Goal: Task Accomplishment & Management: Manage account settings

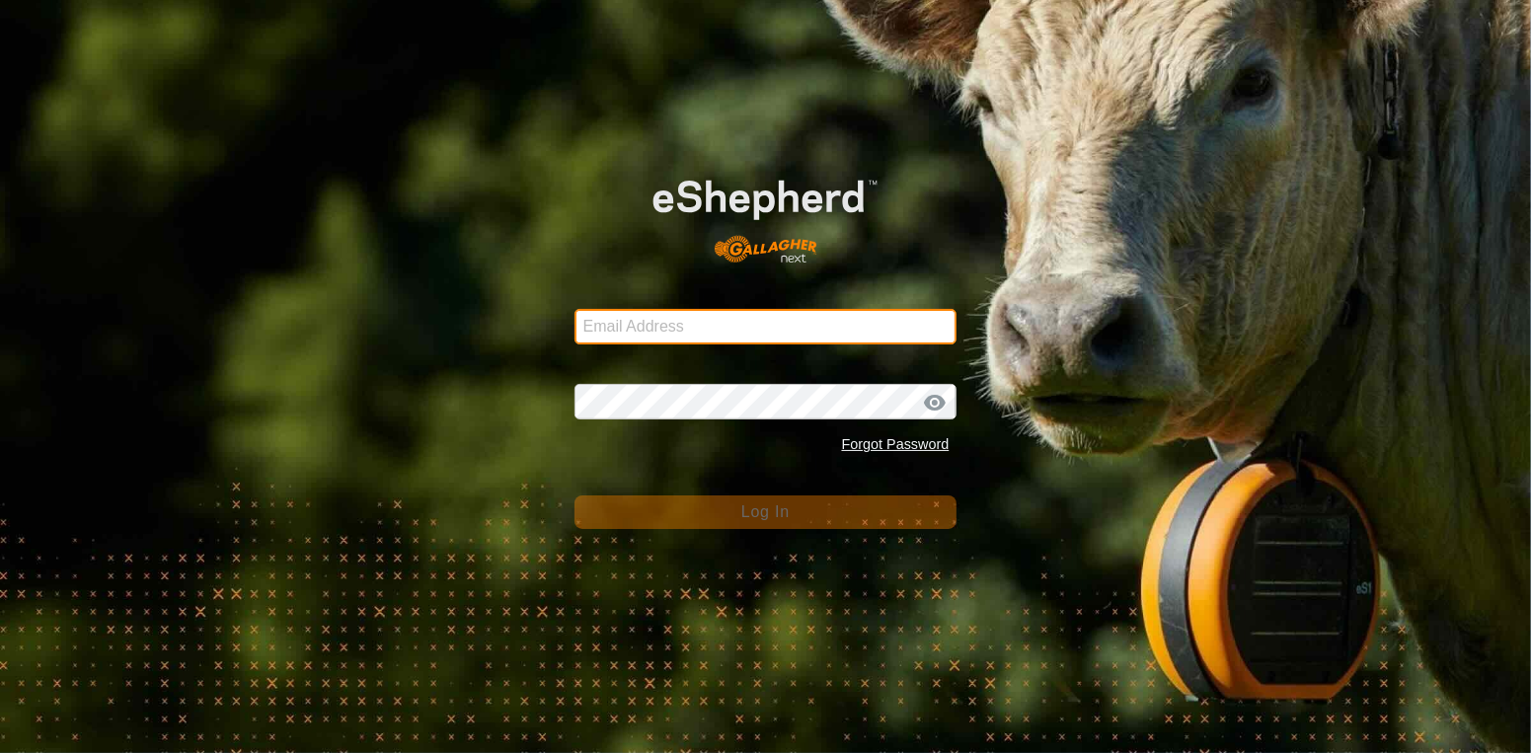
type input "[EMAIL_ADDRESS][DOMAIN_NAME]"
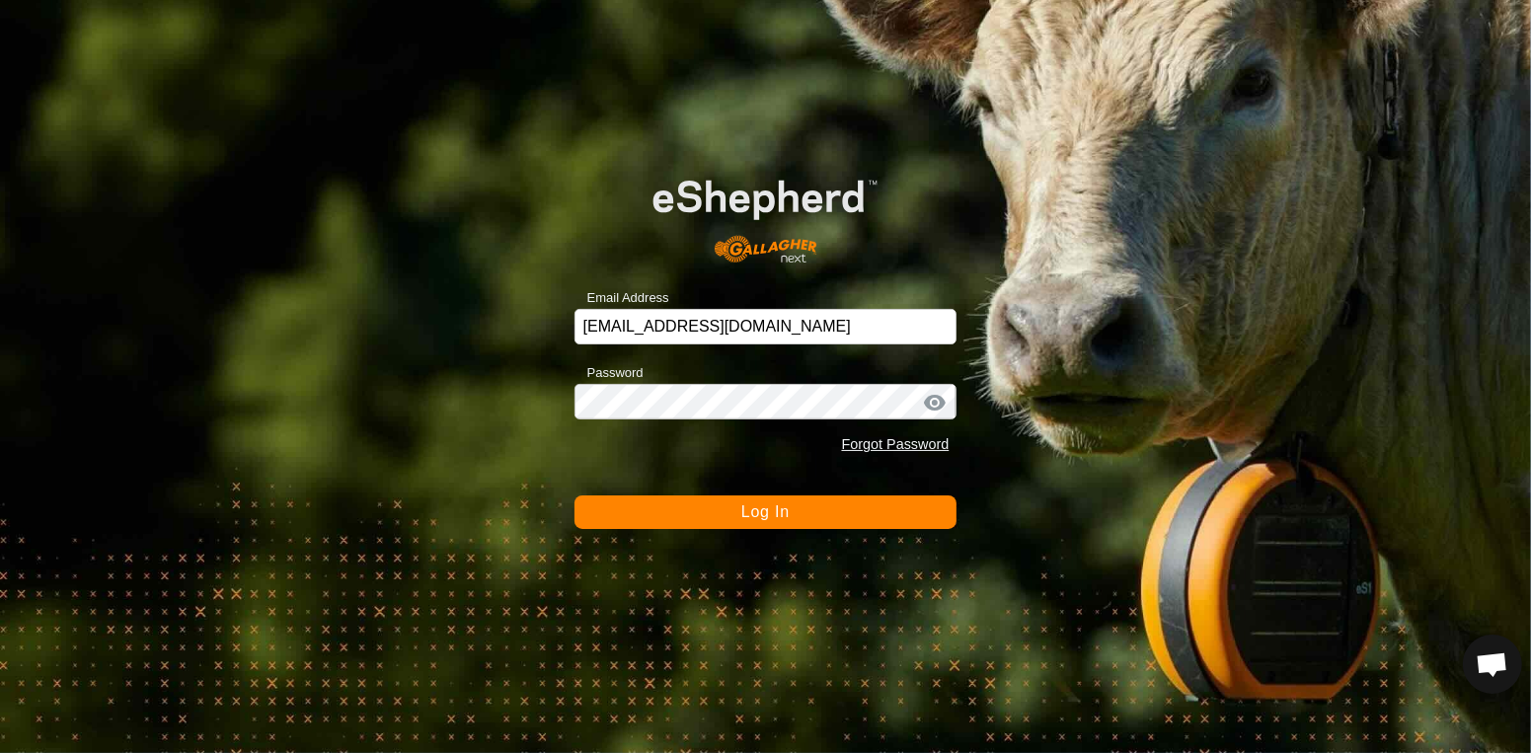
click at [770, 516] on span "Log In" at bounding box center [765, 511] width 48 height 17
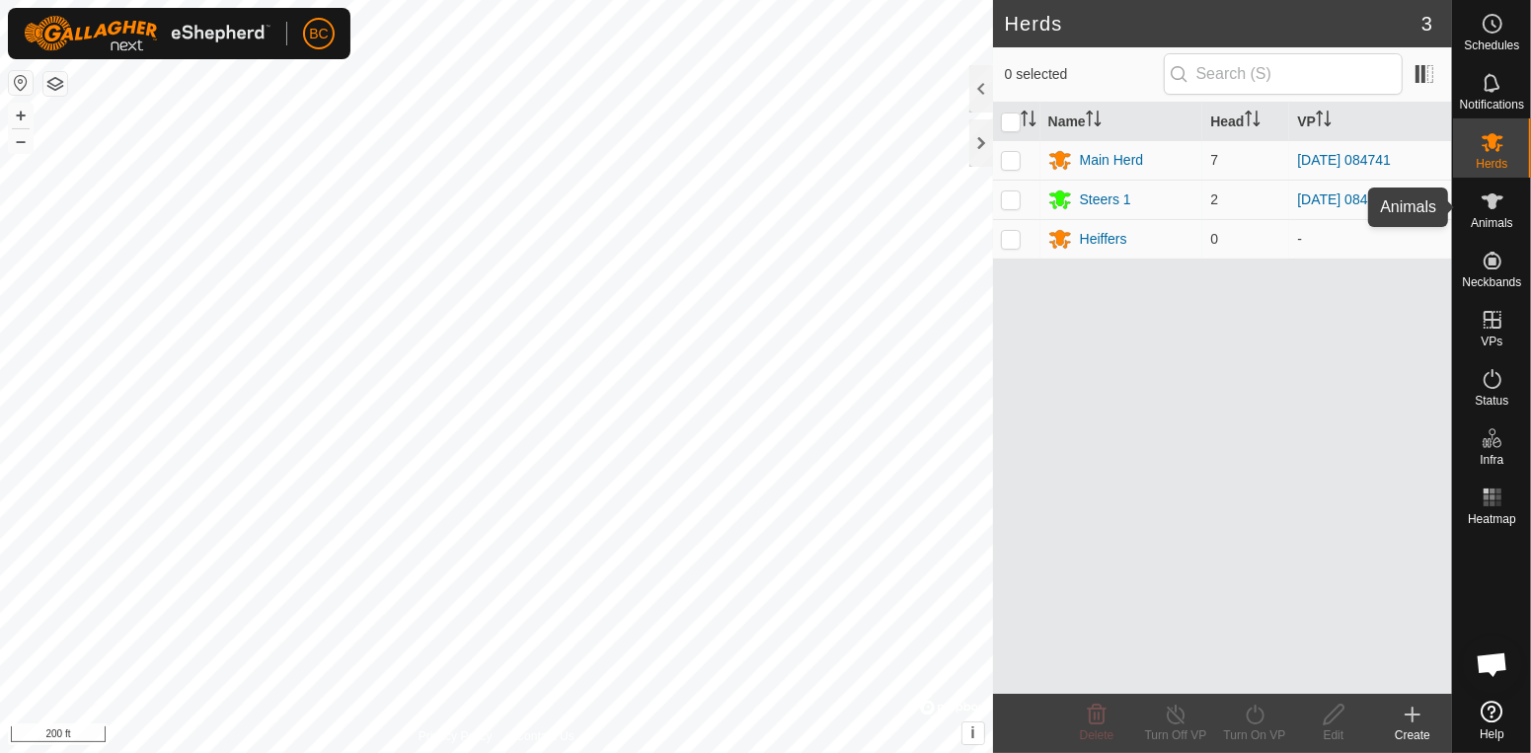
click at [1494, 212] on icon at bounding box center [1492, 202] width 24 height 24
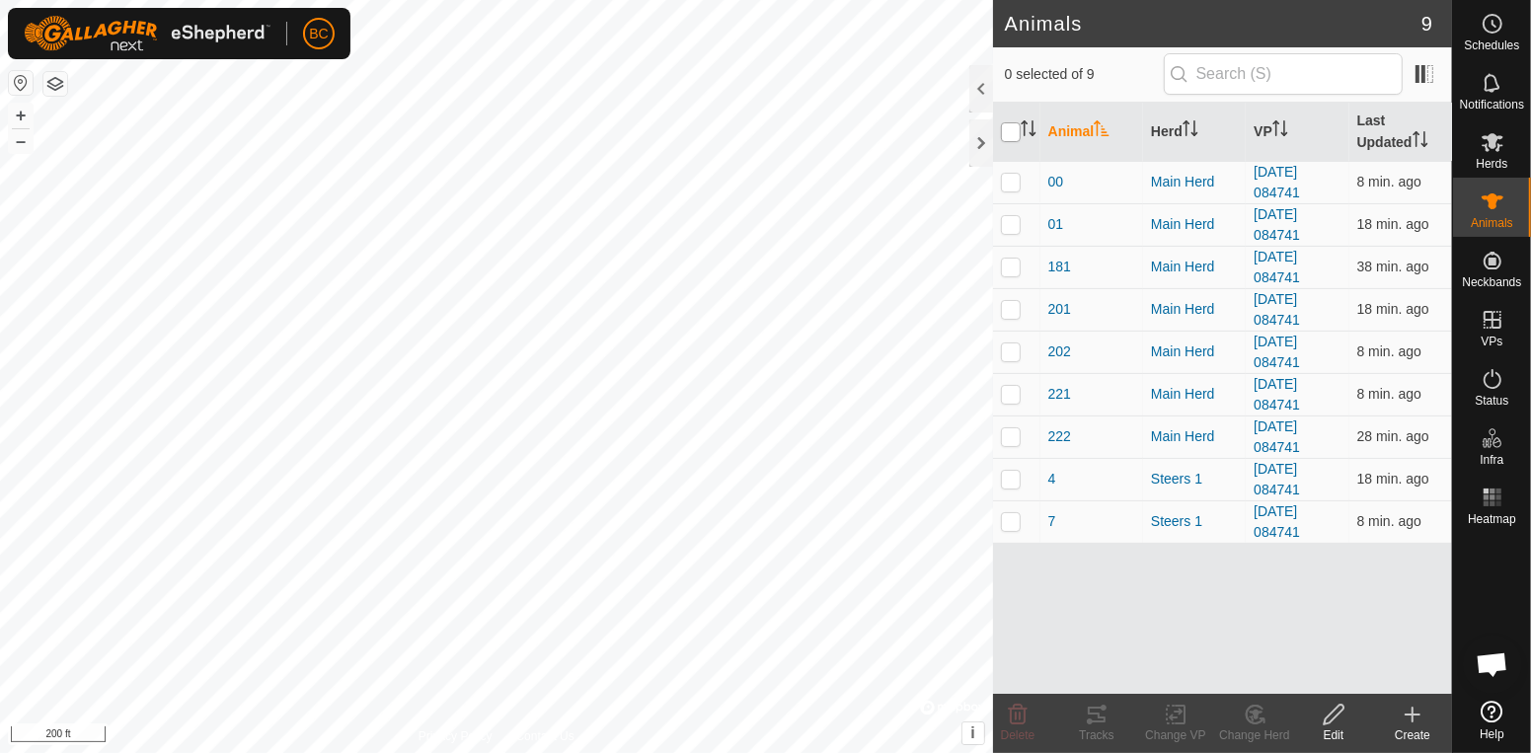
click at [1008, 135] on input "checkbox" at bounding box center [1011, 132] width 20 height 20
checkbox input "true"
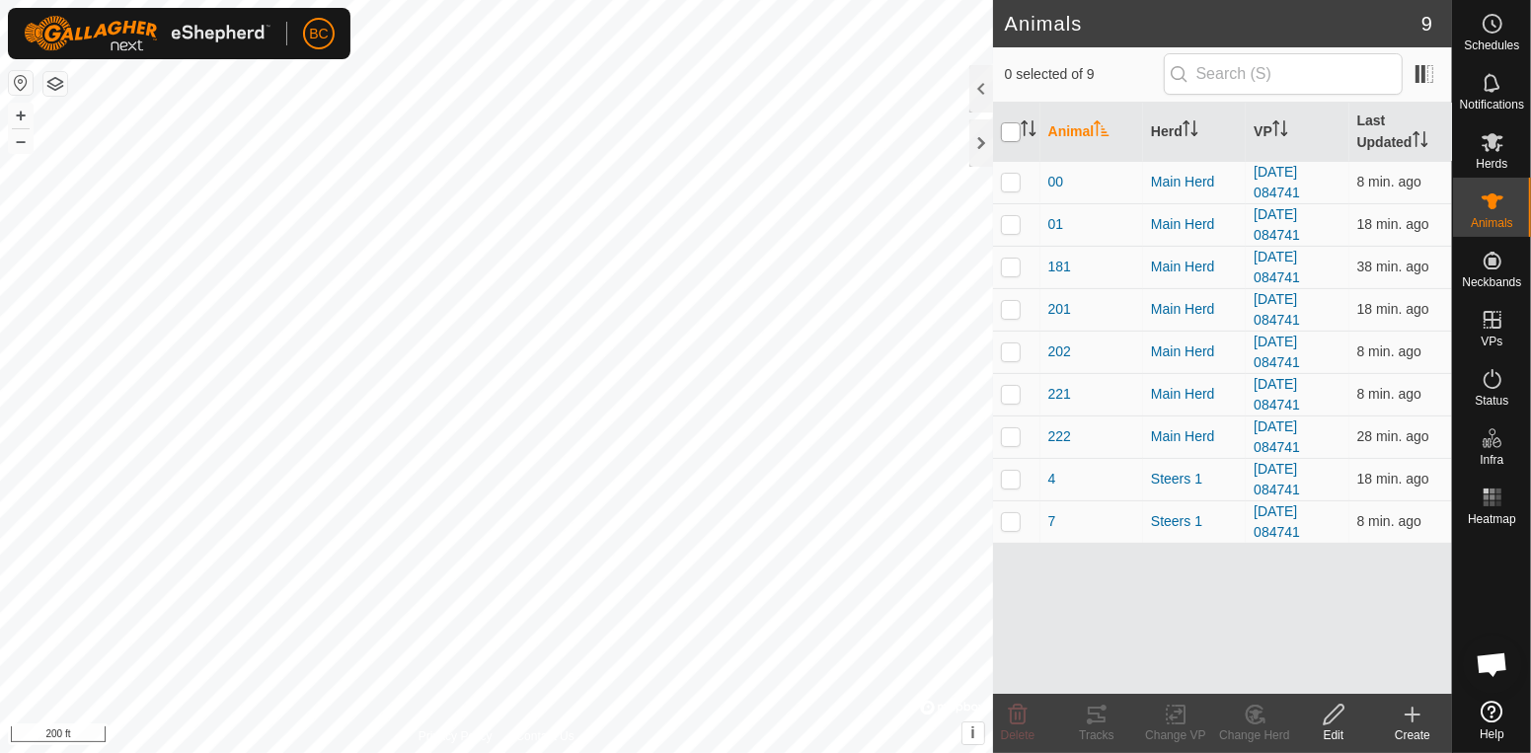
checkbox input "true"
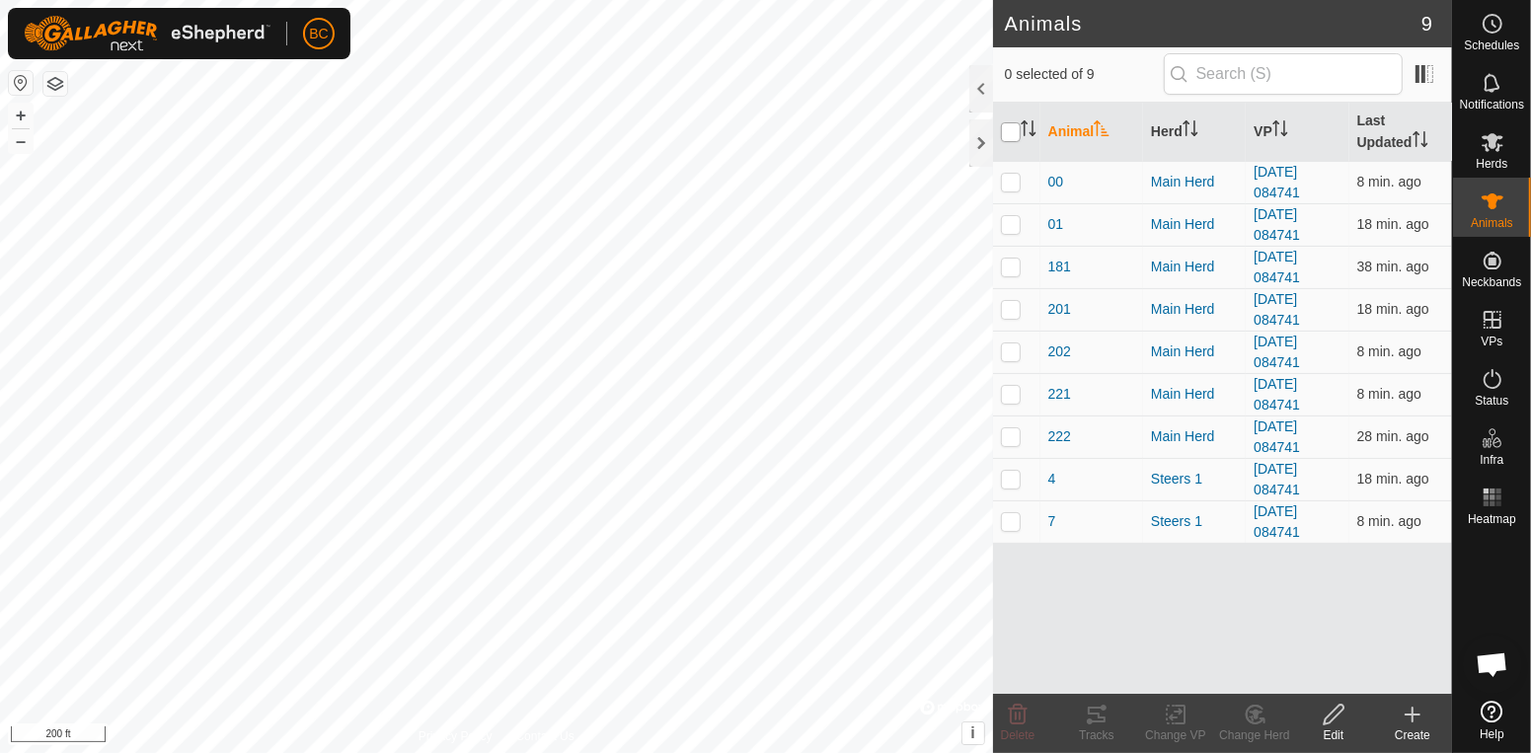
checkbox input "true"
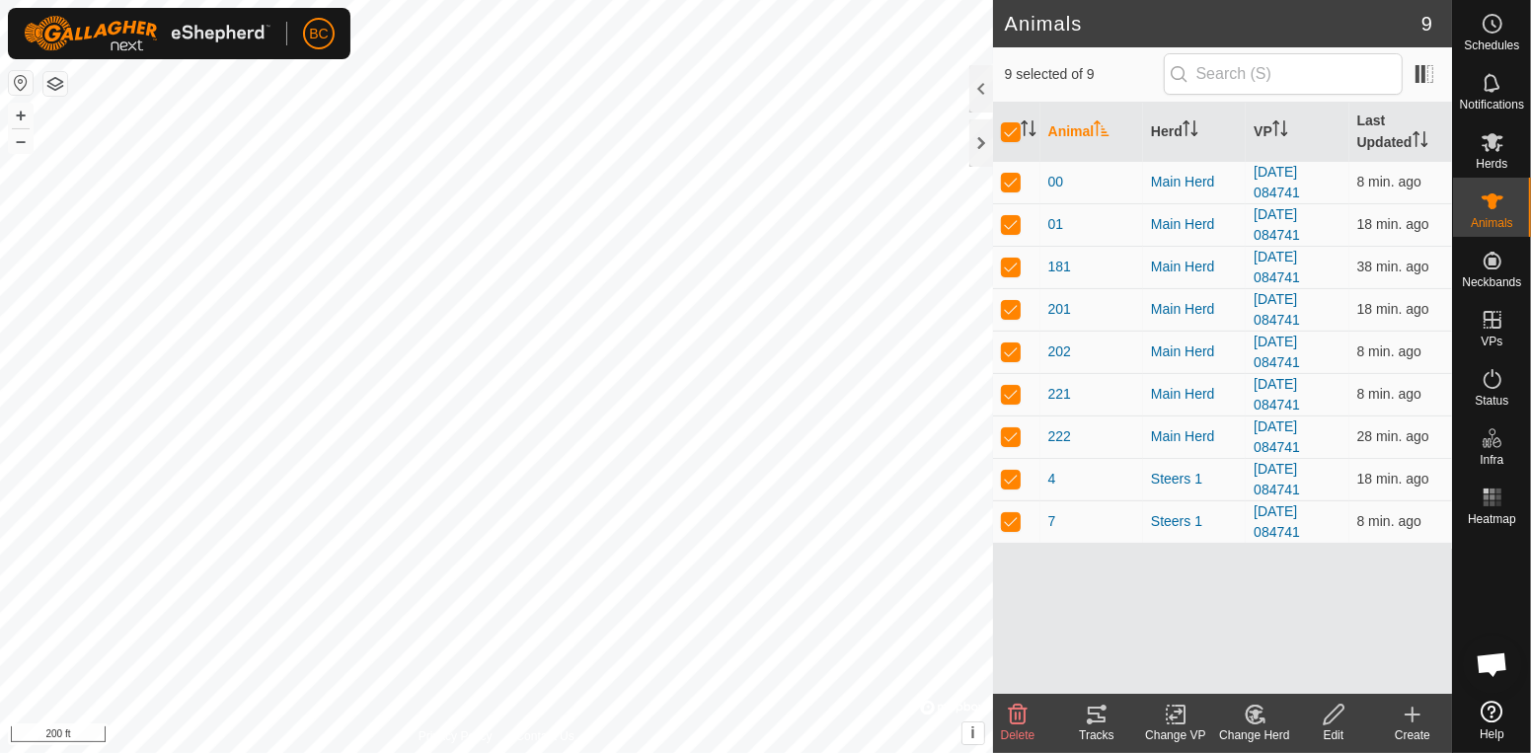
click at [1182, 726] on div "Change VP" at bounding box center [1175, 735] width 79 height 18
click link "Turn Off VP"
click span "Turn Off"
